Goal: Task Accomplishment & Management: Complete application form

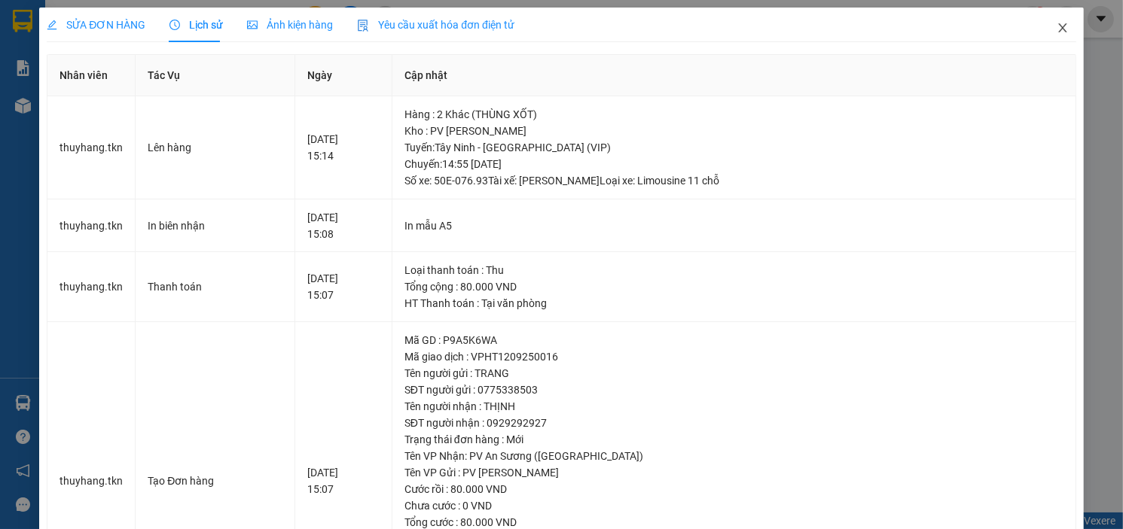
click at [1057, 29] on icon "close" at bounding box center [1063, 28] width 12 height 12
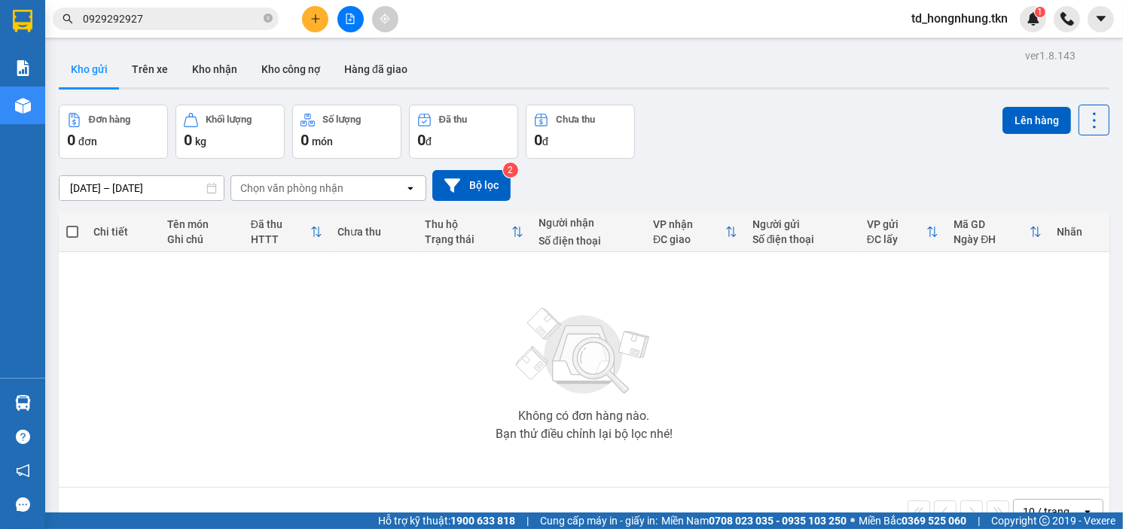
click at [147, 21] on input "0929292927" at bounding box center [172, 19] width 178 height 17
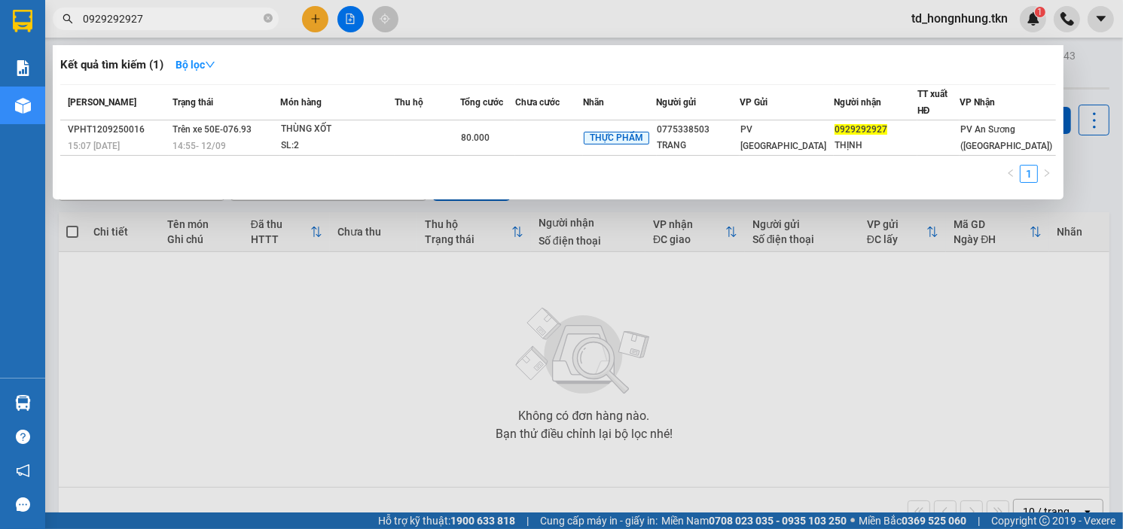
click at [147, 21] on input "0929292927" at bounding box center [172, 19] width 178 height 17
paste input "03041083"
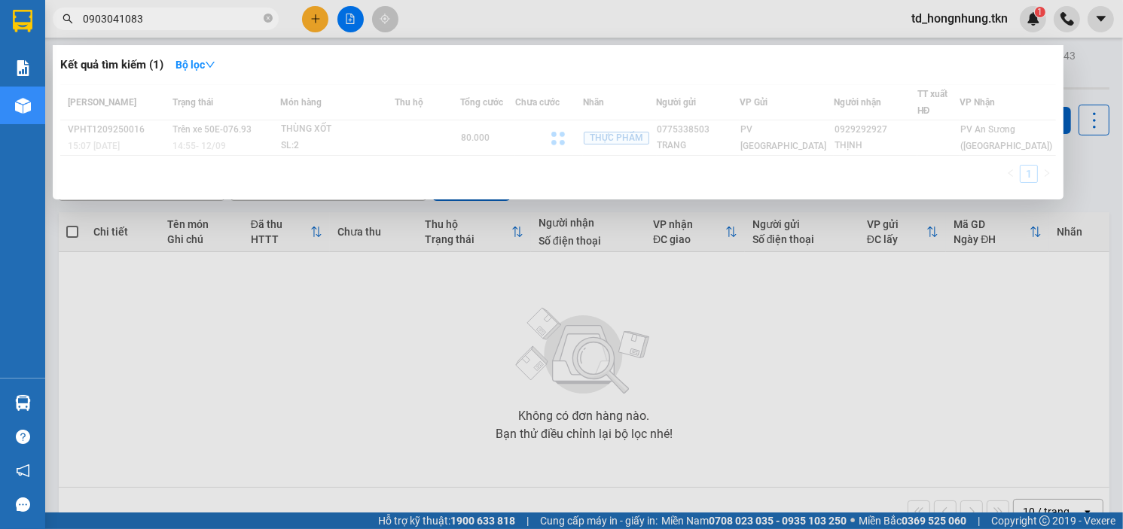
type input "0903041083"
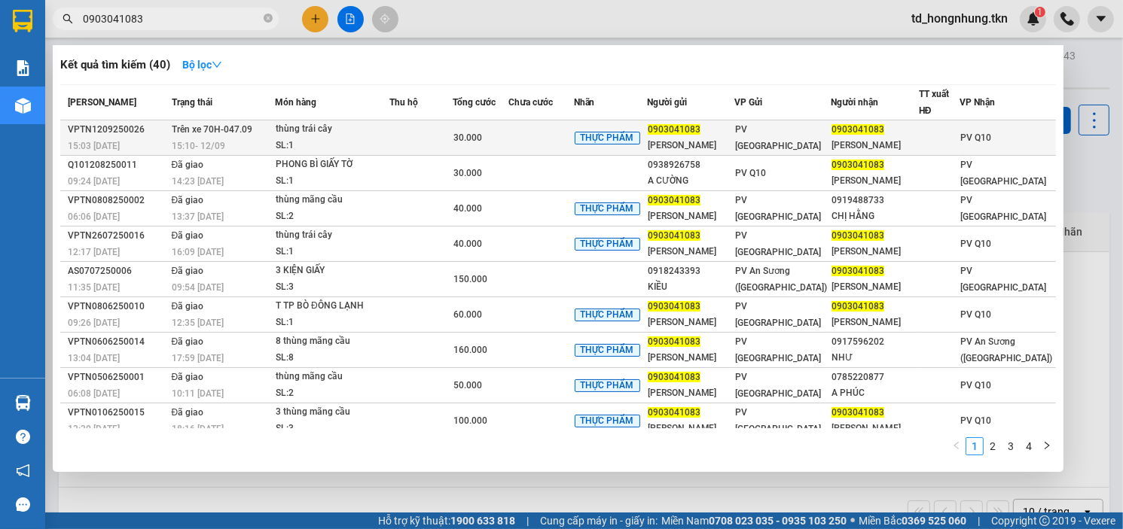
click at [223, 141] on span "15:10 [DATE]" at bounding box center [198, 146] width 53 height 11
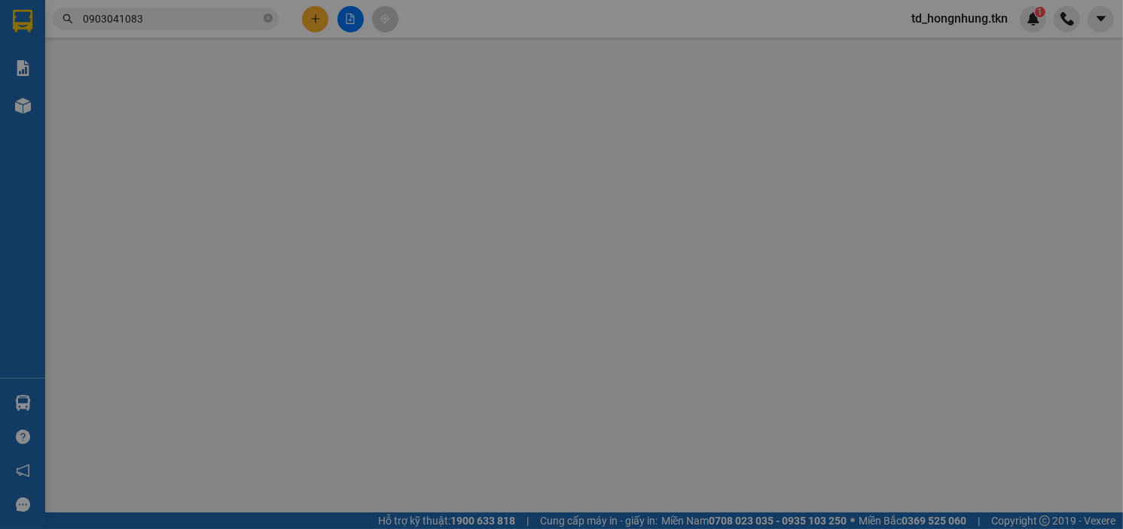
type input "0903041083"
type input "[PERSON_NAME]"
type input "0903041083"
type input "[PERSON_NAME]"
type input "30.000"
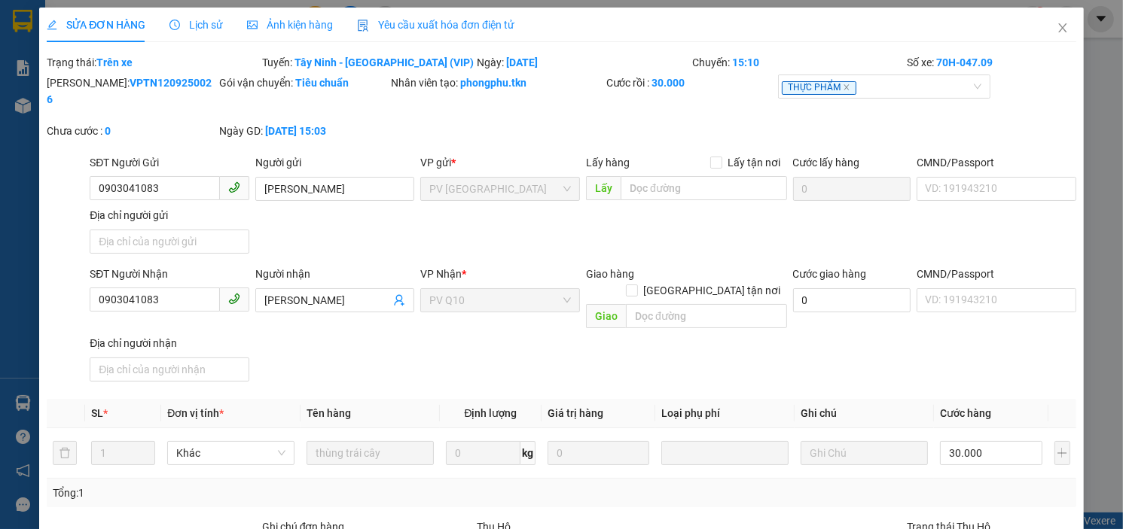
click at [200, 23] on span "Lịch sử" at bounding box center [195, 25] width 53 height 12
